Goal: Task Accomplishment & Management: Complete application form

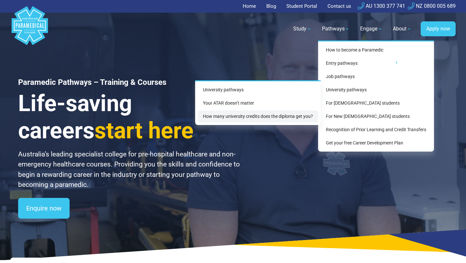
click at [307, 116] on link "How many university credits does the diploma get you?" at bounding box center [258, 116] width 120 height 12
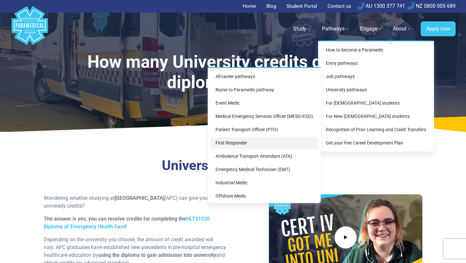
click at [286, 144] on link "First Responder" at bounding box center [264, 143] width 108 height 12
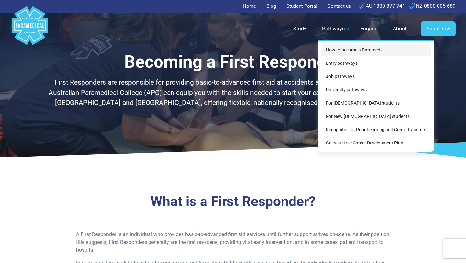
click at [344, 51] on link "How to become a Paramedic" at bounding box center [375, 50] width 111 height 12
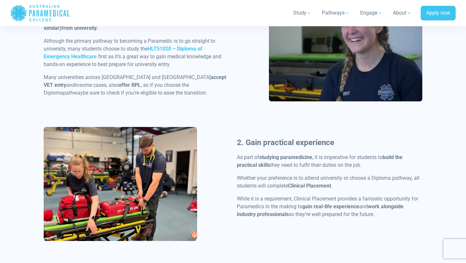
scroll to position [297, 0]
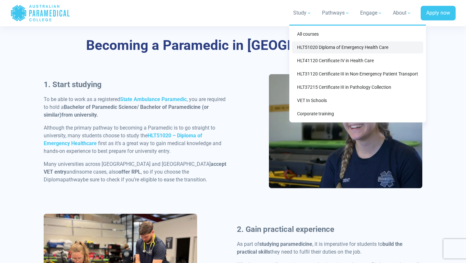
click at [314, 50] on link "HLT51020 Diploma of Emergency Health Care" at bounding box center [357, 47] width 131 height 12
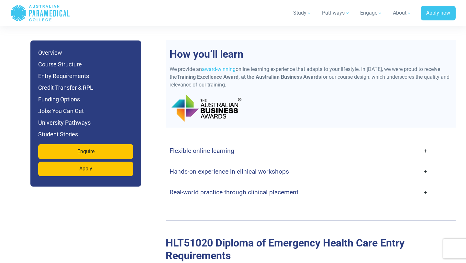
scroll to position [1572, 0]
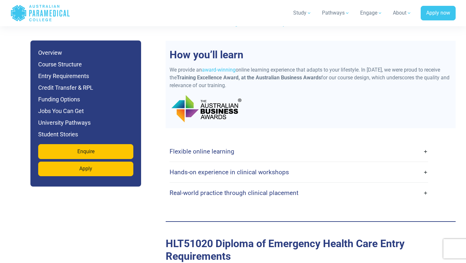
click at [229, 144] on link "Flexible online learning" at bounding box center [298, 151] width 258 height 15
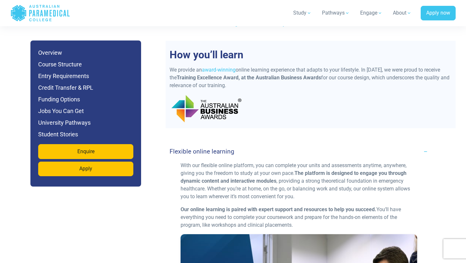
click at [229, 144] on link "Flexible online learning" at bounding box center [298, 151] width 258 height 15
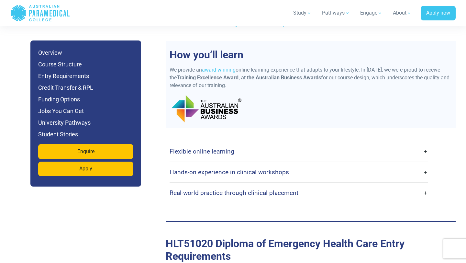
click at [226, 164] on link "Hands-on experience in clinical workshops" at bounding box center [298, 171] width 258 height 15
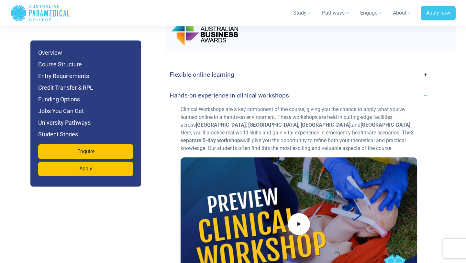
scroll to position [1653, 0]
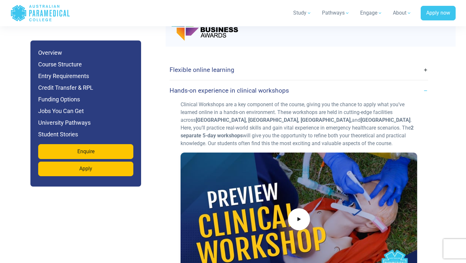
click at [248, 87] on h4 "Hands-on experience in clinical workshops" at bounding box center [228, 90] width 119 height 7
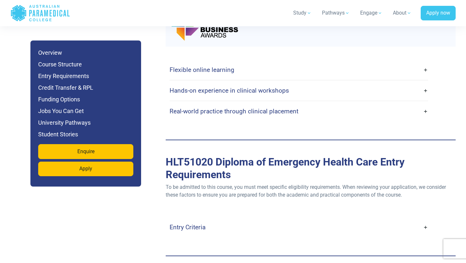
click at [247, 107] on h4 "Real-world practice through clinical placement" at bounding box center [233, 110] width 129 height 7
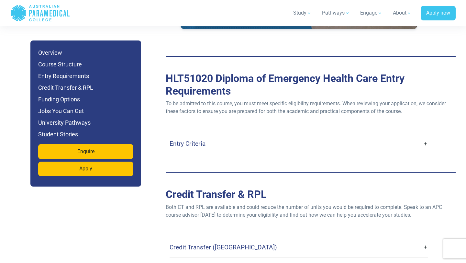
scroll to position [1991, 0]
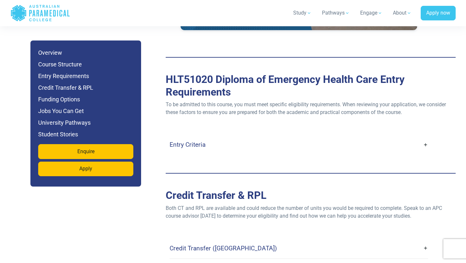
click at [415, 137] on link "Entry Criteria" at bounding box center [298, 144] width 258 height 15
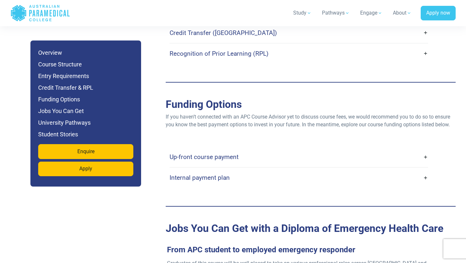
scroll to position [2454, 0]
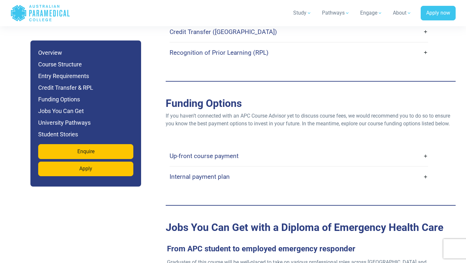
click at [323, 148] on link "Up-front course payment" at bounding box center [298, 155] width 258 height 15
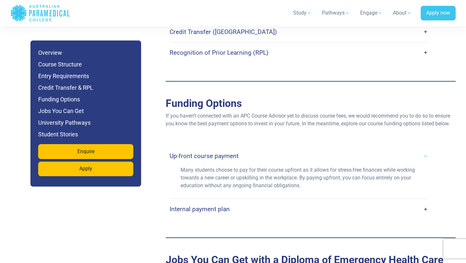
click at [351, 201] on link "Internal payment plan" at bounding box center [298, 208] width 258 height 15
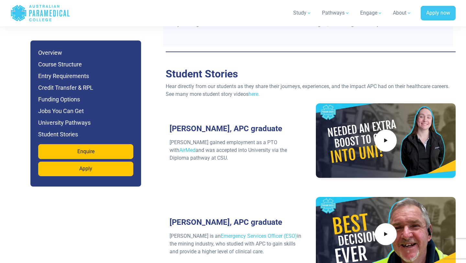
scroll to position [3347, 0]
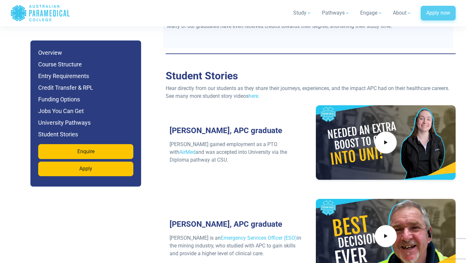
click at [432, 19] on link "Apply now" at bounding box center [437, 13] width 35 height 15
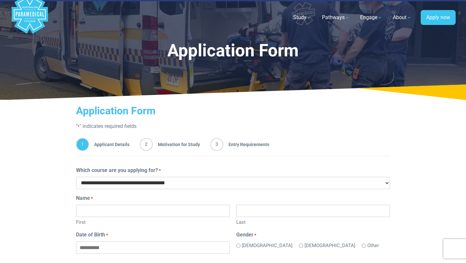
scroll to position [10, 0]
